Goal: Transaction & Acquisition: Purchase product/service

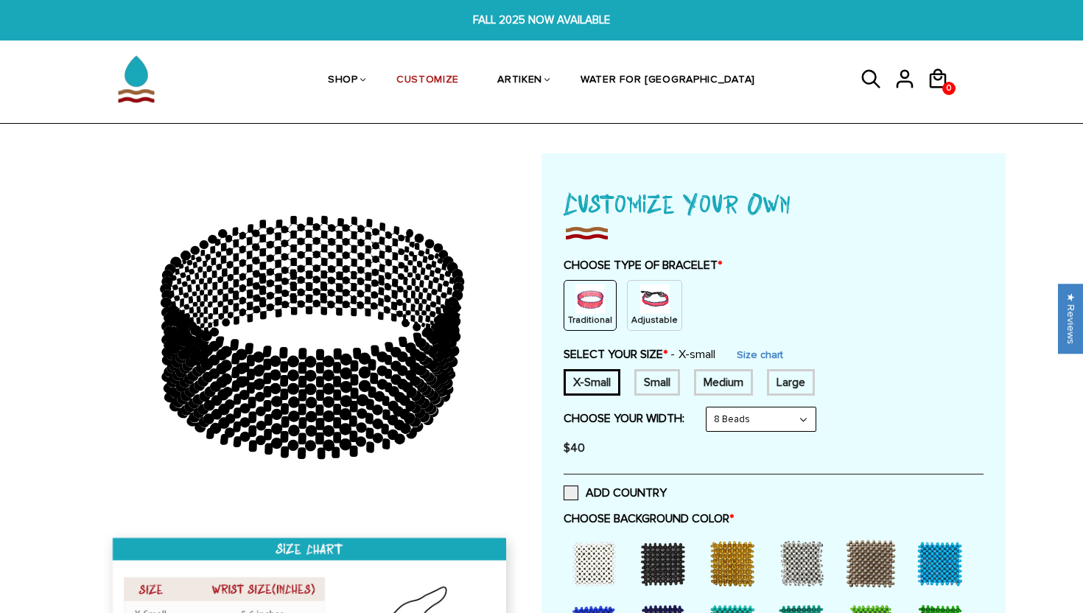
click at [655, 298] on img at bounding box center [654, 298] width 29 height 29
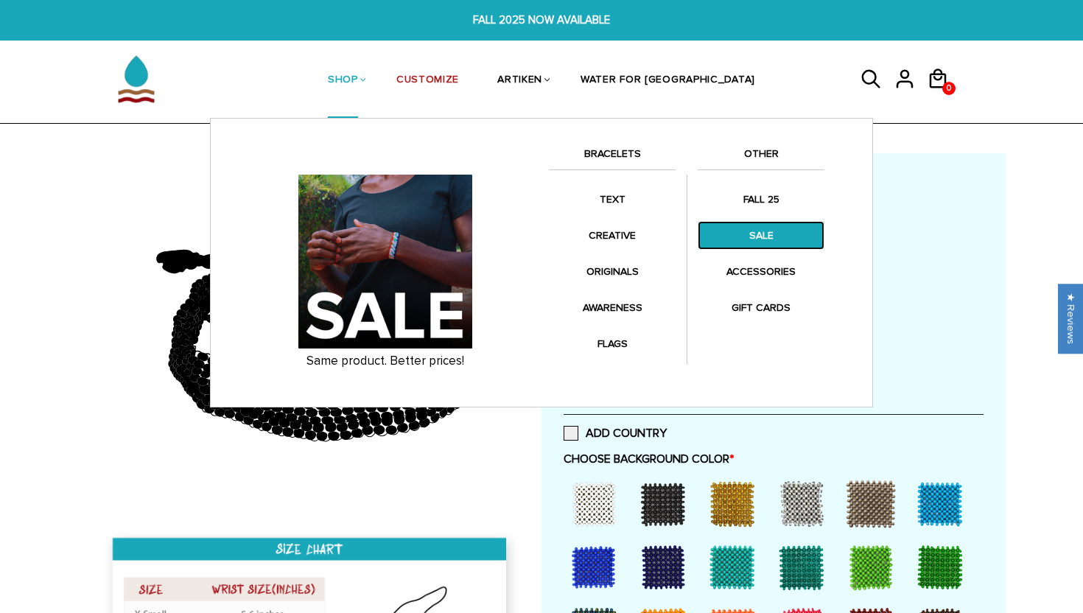
click at [748, 234] on link "SALE" at bounding box center [761, 235] width 127 height 29
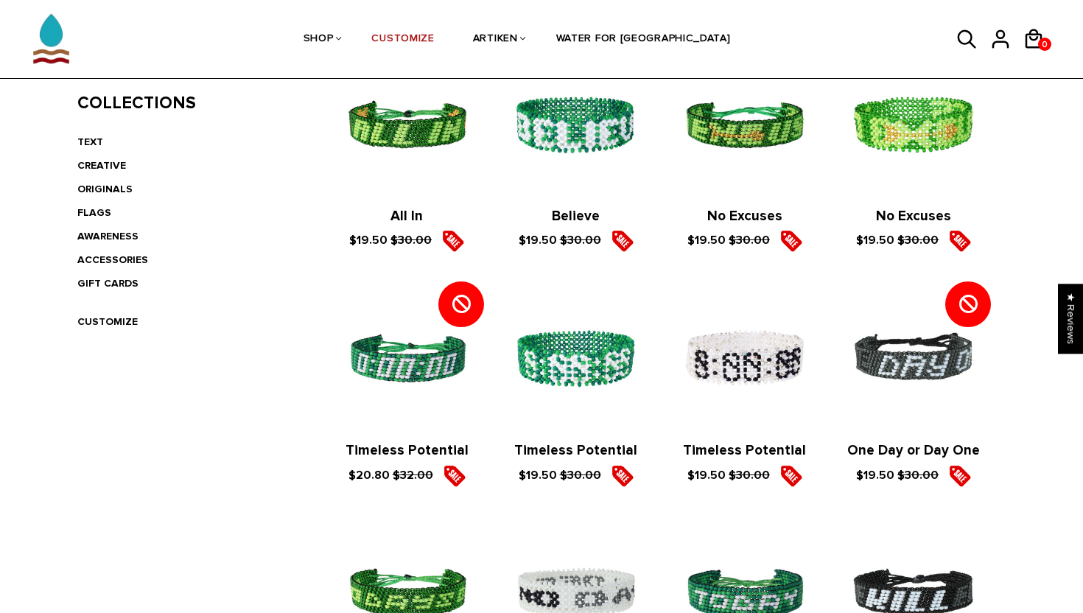
scroll to position [254, 0]
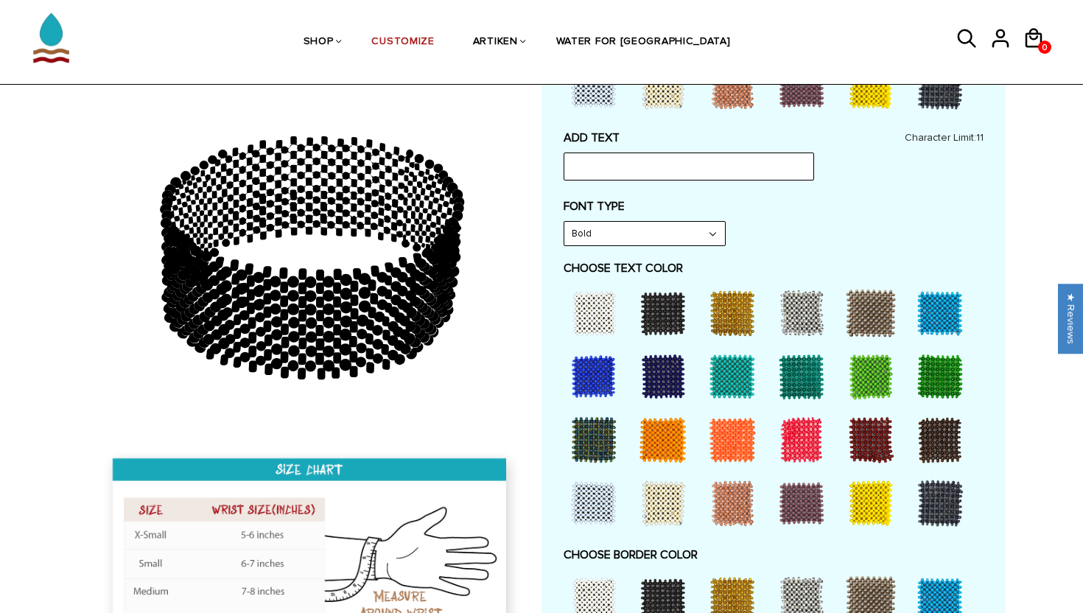
scroll to position [597, 0]
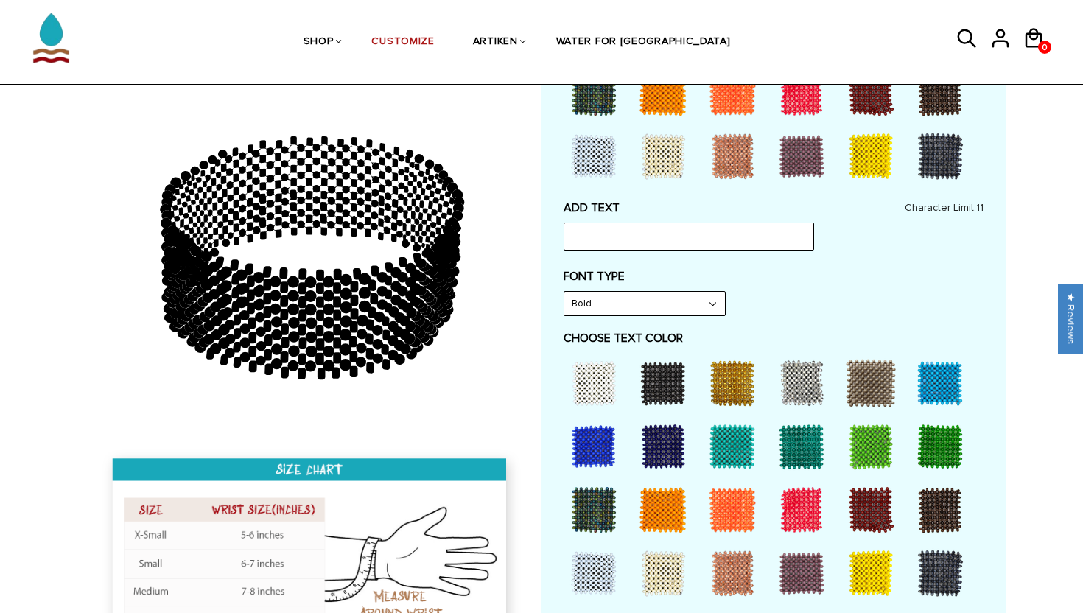
click at [674, 306] on select "Bold" at bounding box center [644, 304] width 161 height 24
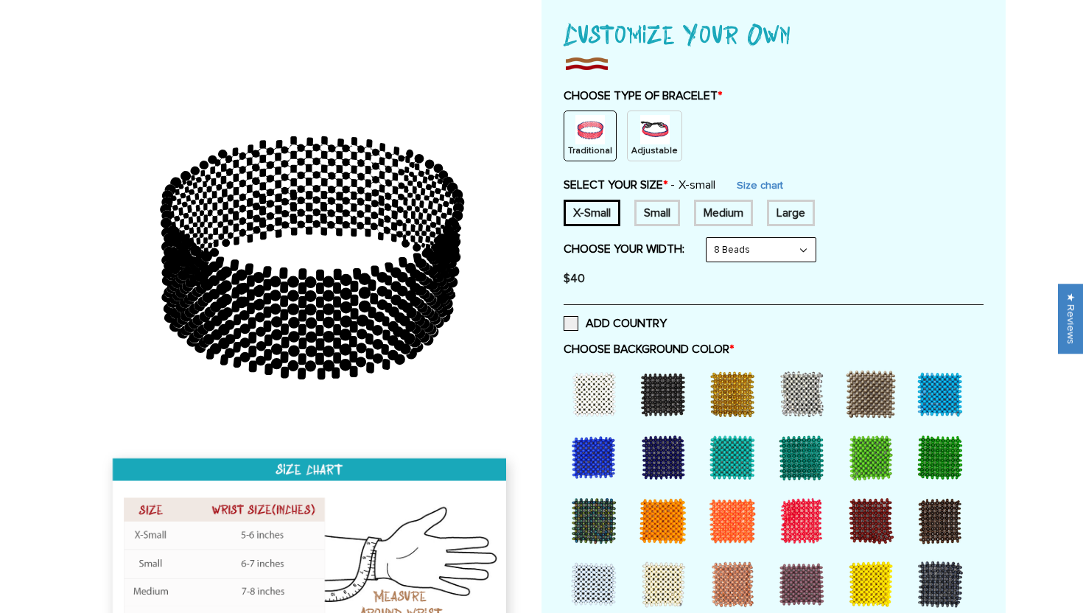
scroll to position [0, 0]
